Goal: Task Accomplishment & Management: Manage account settings

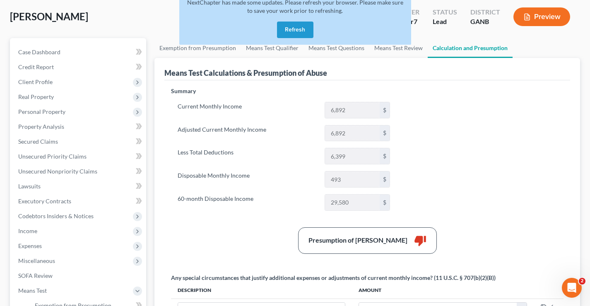
scroll to position [41, 0]
click at [297, 32] on button "Refresh" at bounding box center [295, 30] width 36 height 17
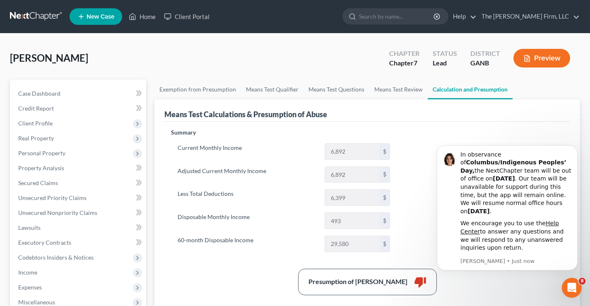
click at [24, 14] on link at bounding box center [36, 16] width 53 height 15
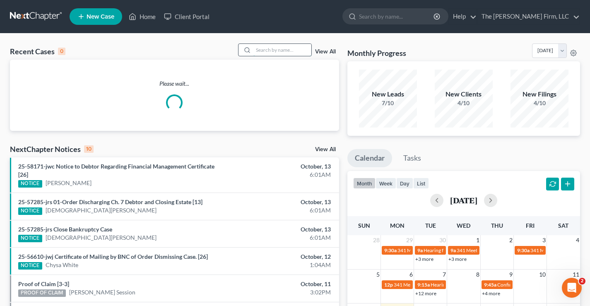
click at [288, 49] on input "search" at bounding box center [282, 50] width 58 height 12
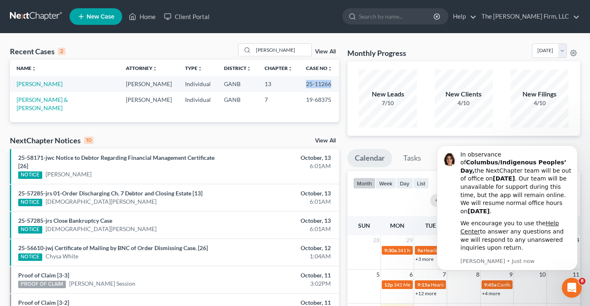
drag, startPoint x: 298, startPoint y: 83, endPoint x: 326, endPoint y: 83, distance: 28.1
click at [326, 83] on td "25-11266" at bounding box center [319, 83] width 40 height 15
copy td "25-11266"
click at [277, 48] on input "talley" at bounding box center [282, 50] width 58 height 12
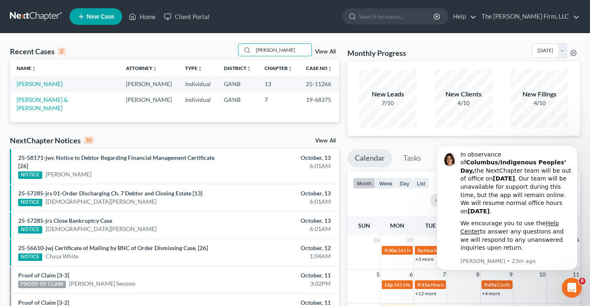
drag, startPoint x: 276, startPoint y: 49, endPoint x: 129, endPoint y: 24, distance: 148.7
click at [143, 29] on div "Home New Case Client Portal The Brannen Firm, LLC info@brannenlawfirm.com My Ac…" at bounding box center [295, 239] width 590 height 478
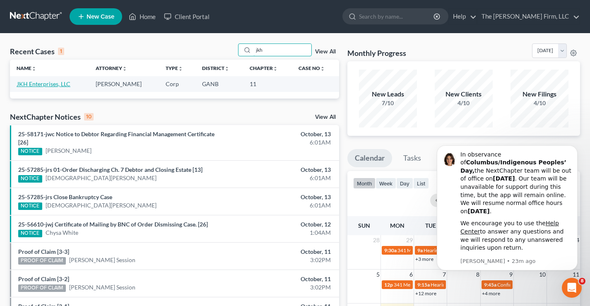
type input "jkh"
click at [47, 83] on link "JKH Enterprises, LLC" at bounding box center [44, 83] width 54 height 7
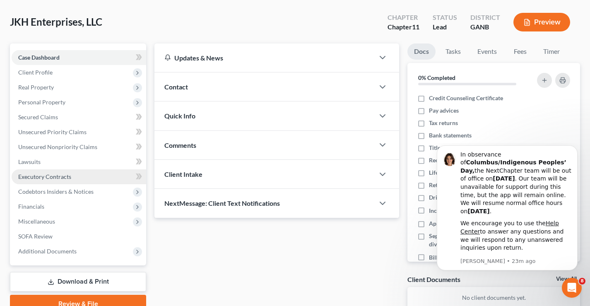
scroll to position [41, 0]
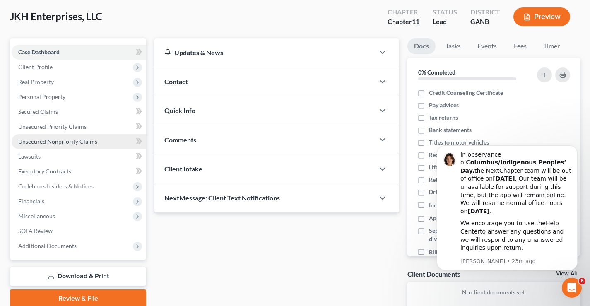
click at [26, 141] on span "Unsecured Nonpriority Claims" at bounding box center [57, 141] width 79 height 7
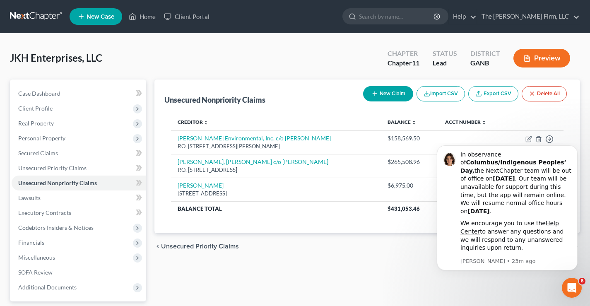
click at [382, 91] on button "New Claim" at bounding box center [388, 93] width 50 height 15
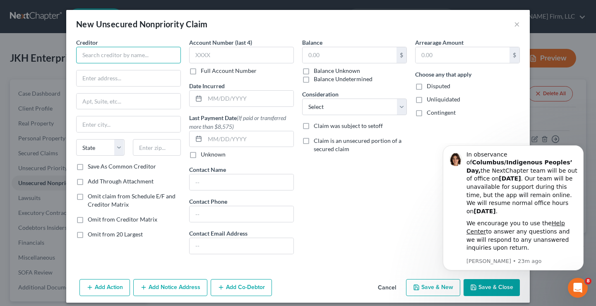
click at [101, 56] on input "text" at bounding box center [128, 55] width 105 height 17
type input "Heath Williams"
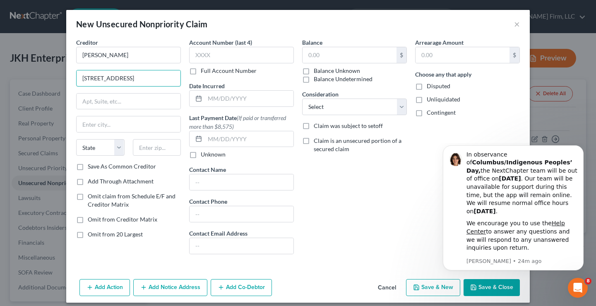
type input "5655 Lake Acworth Dr."
type input "30101"
type input "Acworth"
select select "10"
drag, startPoint x: 76, startPoint y: 100, endPoint x: 69, endPoint y: 95, distance: 8.4
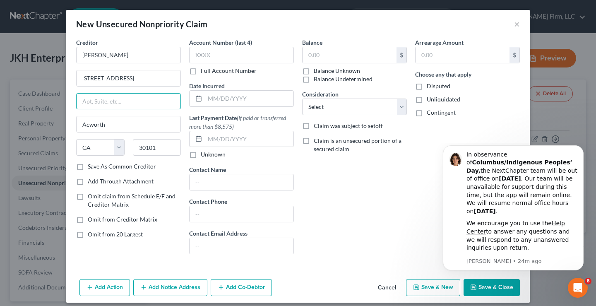
click at [77, 100] on input "text" at bounding box center [129, 102] width 104 height 16
type input "A"
type input "Suite 310"
drag, startPoint x: 76, startPoint y: 167, endPoint x: 79, endPoint y: 187, distance: 20.1
click at [88, 167] on label "Save As Common Creditor" at bounding box center [122, 166] width 68 height 8
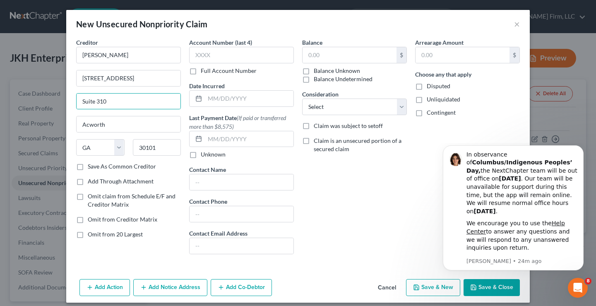
click at [91, 167] on input "Save As Common Creditor" at bounding box center [93, 164] width 5 height 5
checkbox input "true"
click at [480, 292] on body "In observance of Columbus/Indigenous Peoples’ Day, the NextChapter team will be…" at bounding box center [513, 222] width 159 height 152
click at [486, 288] on body "In observance of Columbus/Indigenous Peoples’ Day, the NextChapter team will be…" at bounding box center [513, 222] width 159 height 152
click at [316, 54] on input "text" at bounding box center [350, 55] width 94 height 16
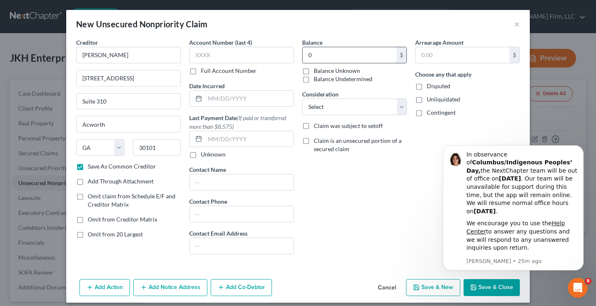
type input "0"
click at [480, 292] on body "In observance of Columbus/Indigenous Peoples’ Day, the NextChapter team will be…" at bounding box center [513, 222] width 159 height 152
click at [579, 150] on icon "Dismiss notification" at bounding box center [581, 147] width 5 height 5
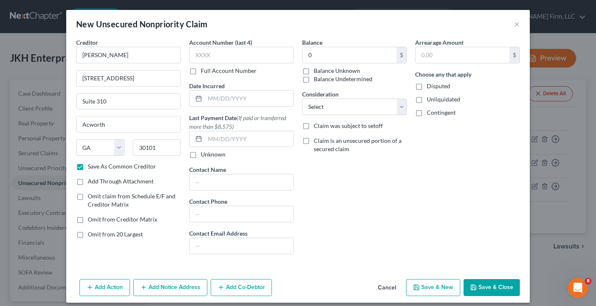
click at [364, 187] on div "Balance 0 $ Balance Unknown Balance Undetermined 0.00 $ Balance Unknown Conside…" at bounding box center [354, 149] width 113 height 223
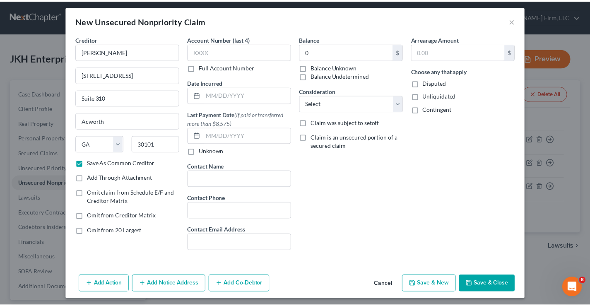
scroll to position [7, 0]
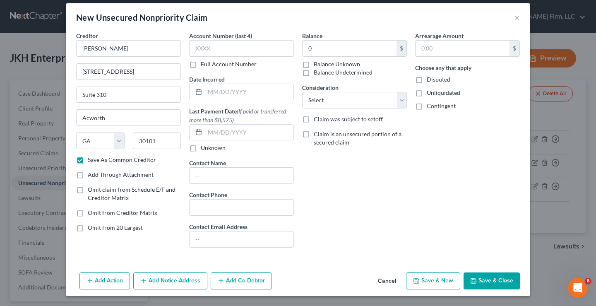
click at [485, 280] on button "Save & Close" at bounding box center [491, 280] width 56 height 17
checkbox input "false"
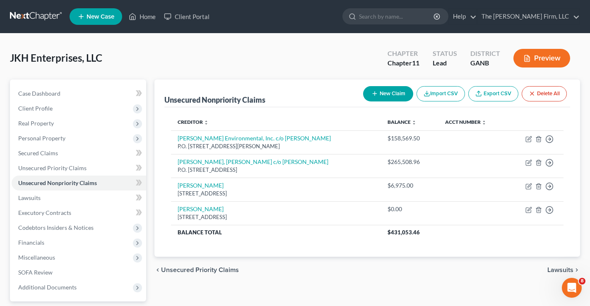
click at [399, 91] on button "New Claim" at bounding box center [388, 93] width 50 height 15
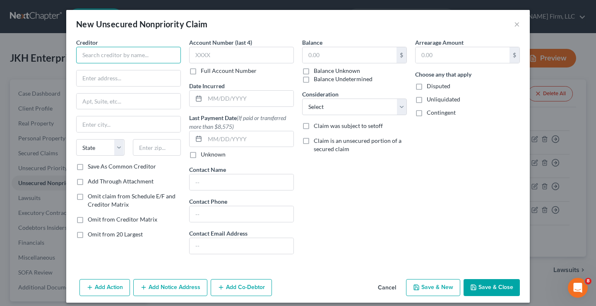
click at [85, 52] on input "text" at bounding box center [128, 55] width 105 height 17
type input "Chris M. Smith & Courtney N. Smith"
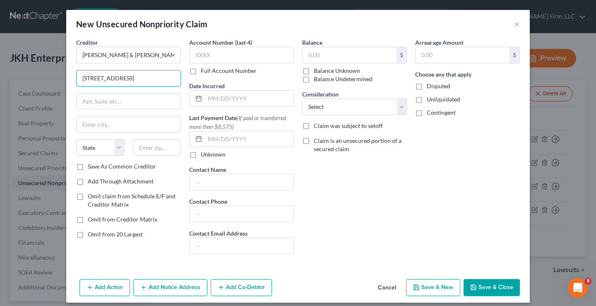
type input "72 E. Broad St."
type input "30263"
type input "Newnan"
select select "10"
click at [88, 166] on label "Save As Common Creditor" at bounding box center [122, 166] width 68 height 8
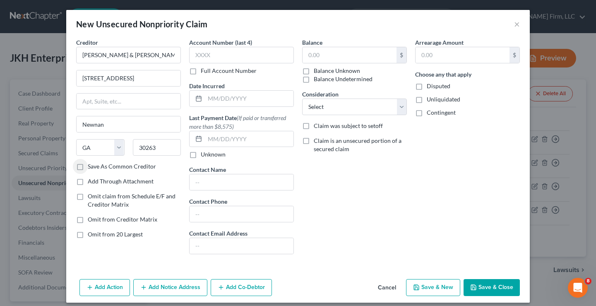
click at [91, 166] on input "Save As Common Creditor" at bounding box center [93, 164] width 5 height 5
checkbox input "true"
click at [339, 47] on div "$" at bounding box center [354, 55] width 105 height 17
click at [346, 56] on input "text" at bounding box center [350, 55] width 94 height 16
type input "0"
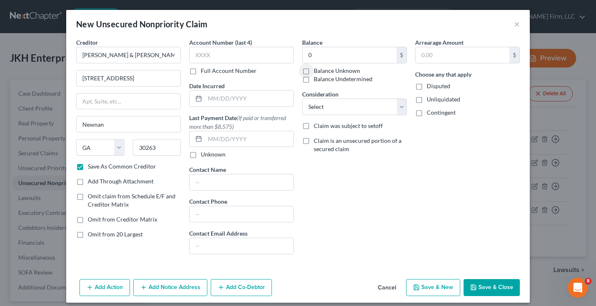
click at [492, 290] on button "Save & Close" at bounding box center [491, 287] width 56 height 17
checkbox input "false"
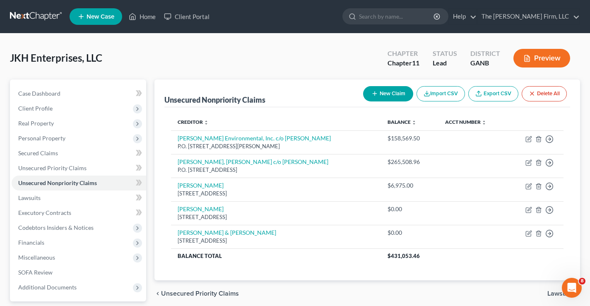
click at [390, 95] on button "New Claim" at bounding box center [388, 93] width 50 height 15
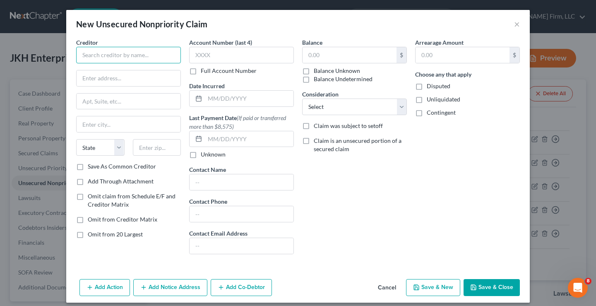
click at [94, 55] on input "text" at bounding box center [128, 55] width 105 height 17
click at [109, 58] on input "Thomas H. camp" at bounding box center [128, 55] width 105 height 17
type input "Thomas H. Camp"
click at [89, 81] on input "text" at bounding box center [129, 78] width 104 height 16
click at [79, 54] on input "Thomas H. Camp" at bounding box center [128, 55] width 105 height 17
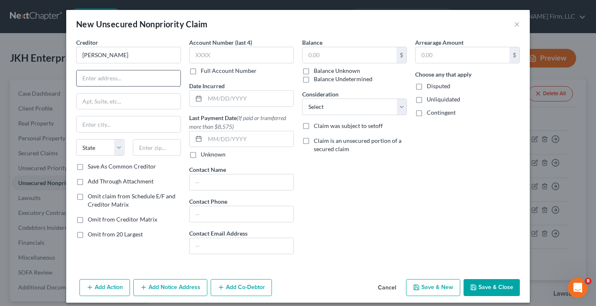
click at [81, 77] on input "text" at bounding box center [129, 78] width 104 height 16
type input "P.O. Box 2349"
type input "30264"
type input "Newnan"
select select "10"
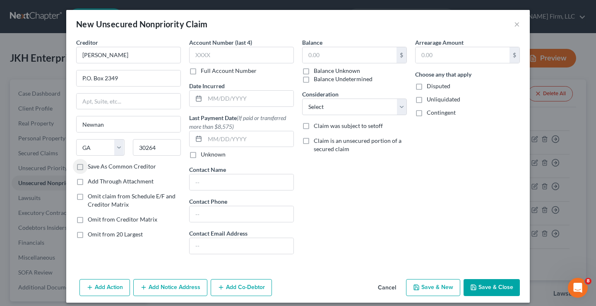
click at [88, 167] on label "Save As Common Creditor" at bounding box center [122, 166] width 68 height 8
click at [91, 167] on input "Save As Common Creditor" at bounding box center [93, 164] width 5 height 5
checkbox input "true"
click at [314, 53] on input "text" at bounding box center [350, 55] width 94 height 16
type input "0"
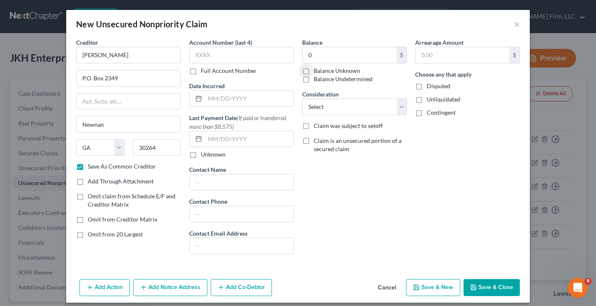
click at [488, 286] on button "Save & Close" at bounding box center [491, 287] width 56 height 17
checkbox input "false"
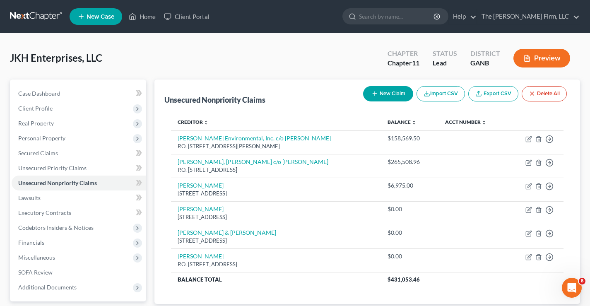
click at [545, 55] on button "Preview" at bounding box center [541, 58] width 57 height 19
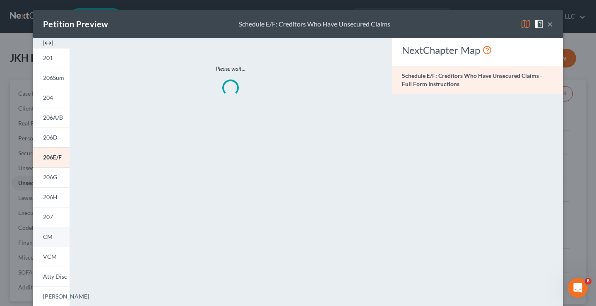
click at [45, 235] on span "CM" at bounding box center [48, 236] width 10 height 7
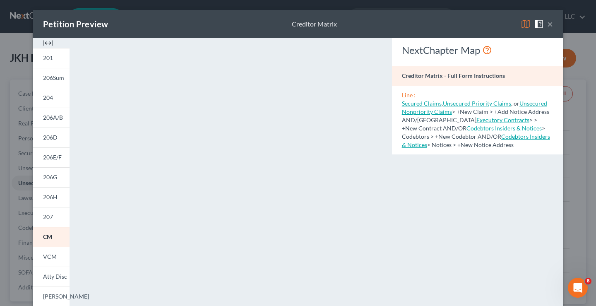
click at [548, 24] on button "×" at bounding box center [550, 24] width 6 height 10
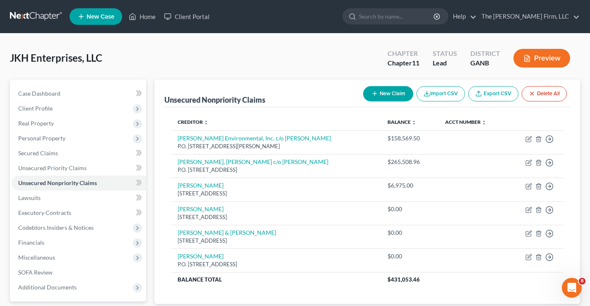
click at [230, 56] on div "JKH Enterprises, LLC Upgraded Chapter Chapter 11 Status Lead District GANB Prev…" at bounding box center [295, 61] width 570 height 36
click at [34, 15] on link at bounding box center [36, 16] width 53 height 15
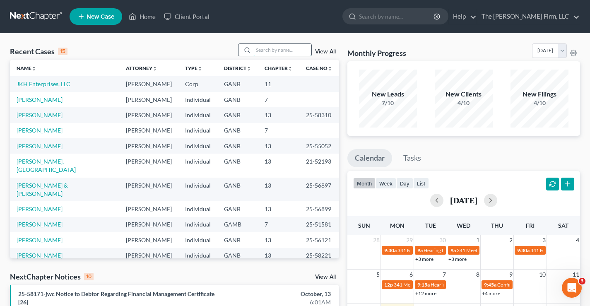
click at [257, 49] on input "search" at bounding box center [282, 50] width 58 height 12
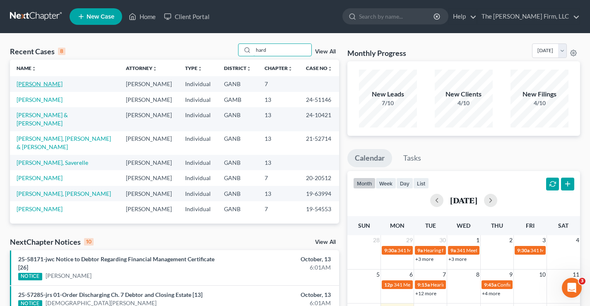
type input "hard"
click at [42, 83] on link "Hardman, William" at bounding box center [40, 83] width 46 height 7
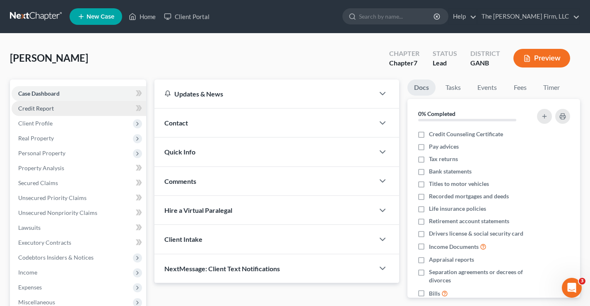
click at [31, 112] on link "Credit Report" at bounding box center [79, 108] width 134 height 15
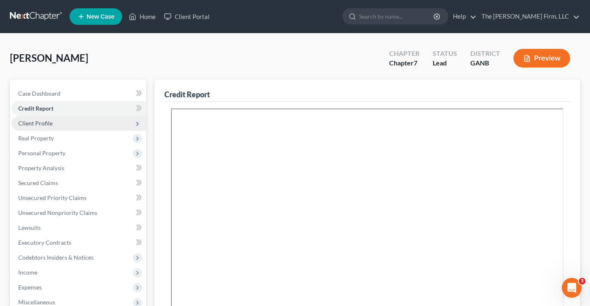
click at [39, 128] on span "Client Profile" at bounding box center [79, 123] width 134 height 15
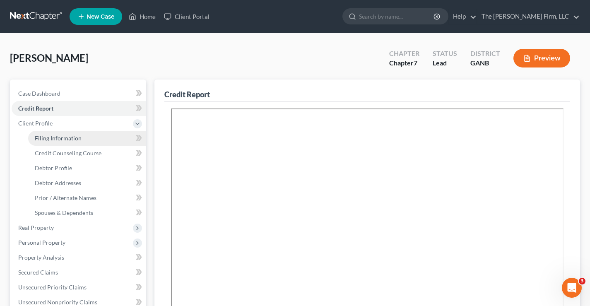
click at [55, 142] on link "Filing Information" at bounding box center [87, 138] width 118 height 15
select select "1"
select select "0"
select select "10"
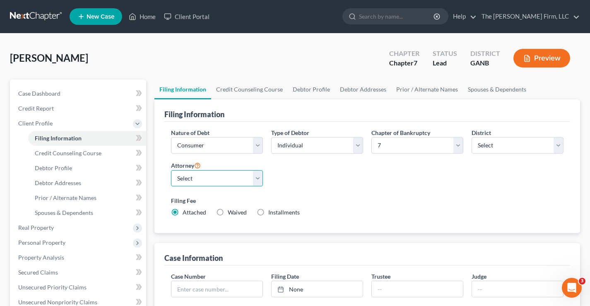
click at [255, 177] on select "Select Joseph Brannen - GANB Joseph Brannen - GAMB" at bounding box center [217, 178] width 92 height 17
select select "1"
click at [171, 170] on select "Select Joseph Brannen - GANB Joseph Brannen - GAMB" at bounding box center [217, 178] width 92 height 17
click at [318, 185] on div "Nature of Debt Select Business Consumer Other Nature of Business Select Clearin…" at bounding box center [367, 175] width 401 height 95
click at [574, 20] on link "The Brannen Firm, LLC" at bounding box center [528, 16] width 102 height 15
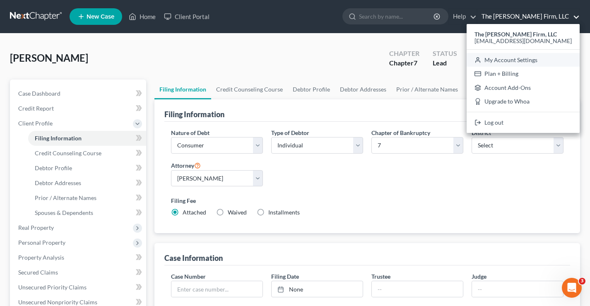
click at [535, 60] on link "My Account Settings" at bounding box center [522, 60] width 113 height 14
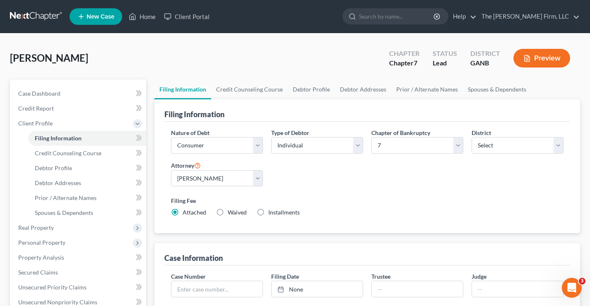
select select "19"
select select "24"
select select "10"
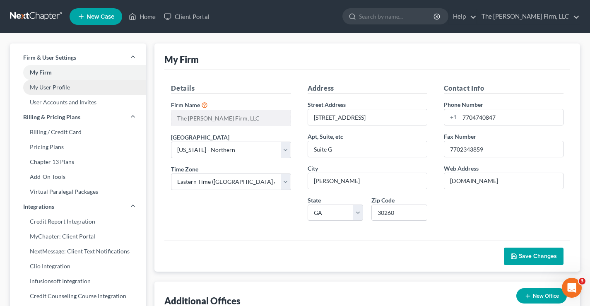
click at [43, 87] on link "My User Profile" at bounding box center [78, 87] width 136 height 15
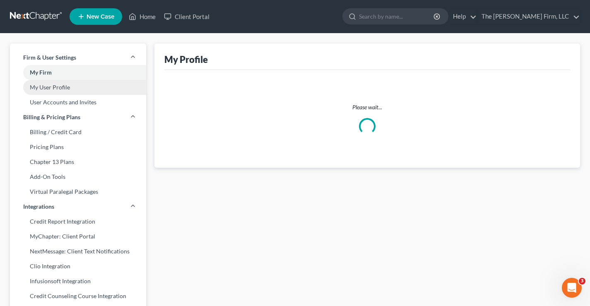
select select "10"
select select "18"
select select "paralegal"
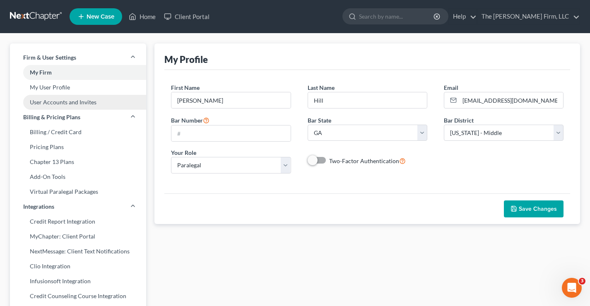
click at [92, 105] on link "User Accounts and Invites" at bounding box center [78, 102] width 136 height 15
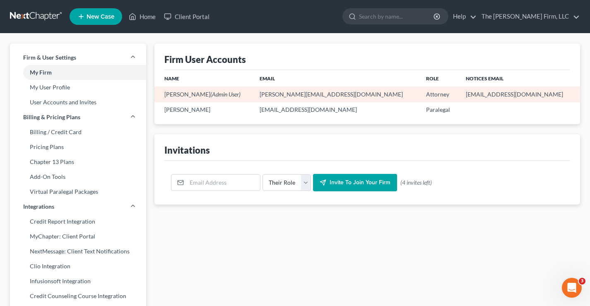
click at [349, 93] on td "chad@brannenlawfirm.com" at bounding box center [336, 93] width 166 height 15
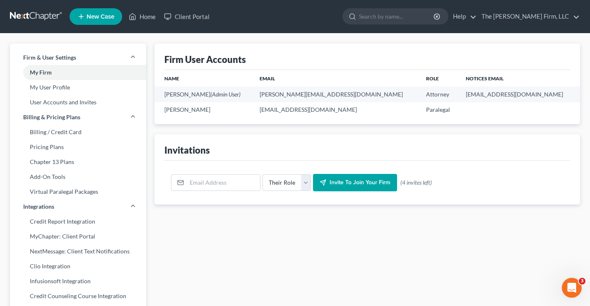
click at [574, 17] on link "The Brannen Firm, LLC" at bounding box center [528, 16] width 102 height 15
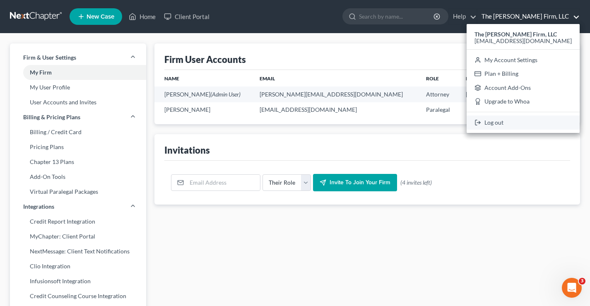
click at [530, 123] on link "Log out" at bounding box center [522, 122] width 113 height 14
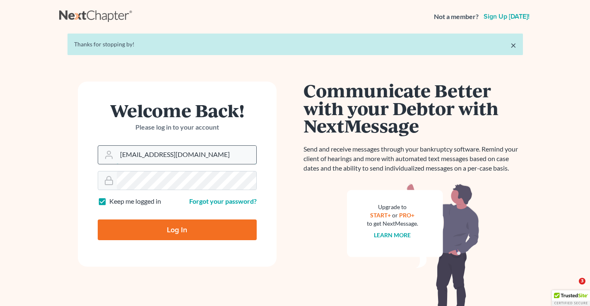
click at [188, 152] on input "[EMAIL_ADDRESS][DOMAIN_NAME]" at bounding box center [186, 155] width 139 height 18
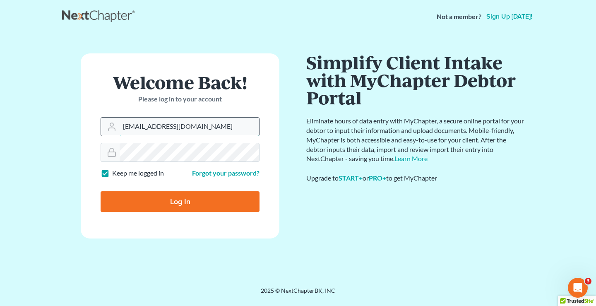
type input "[PERSON_NAME][EMAIL_ADDRESS][DOMAIN_NAME]"
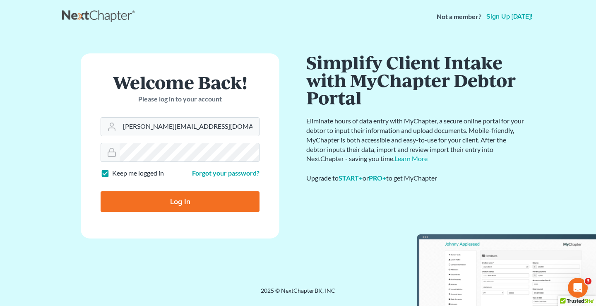
click at [175, 198] on input "Log In" at bounding box center [180, 201] width 159 height 21
type input "Thinking..."
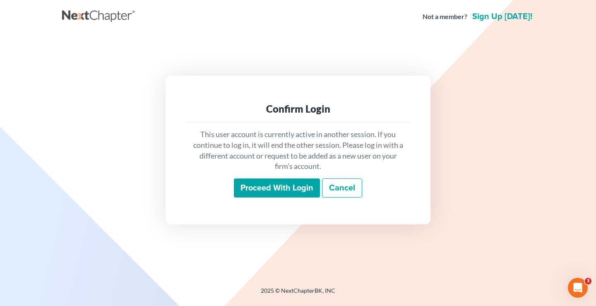
click at [286, 188] on input "Proceed with login" at bounding box center [277, 187] width 86 height 19
